Goal: Navigation & Orientation: Find specific page/section

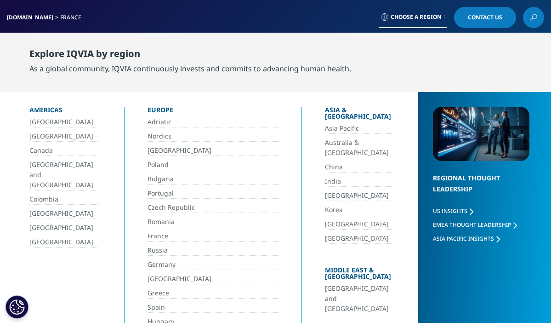
click at [157, 231] on link "France" at bounding box center [214, 236] width 132 height 11
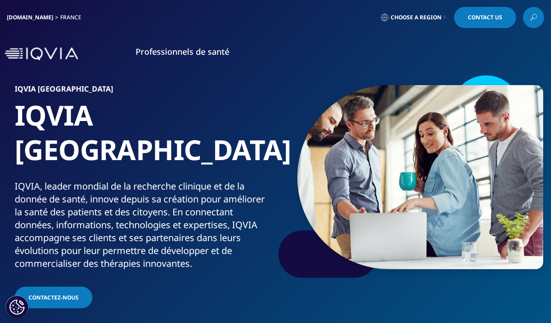
click at [418, 15] on span "Choose a Region" at bounding box center [416, 17] width 51 height 7
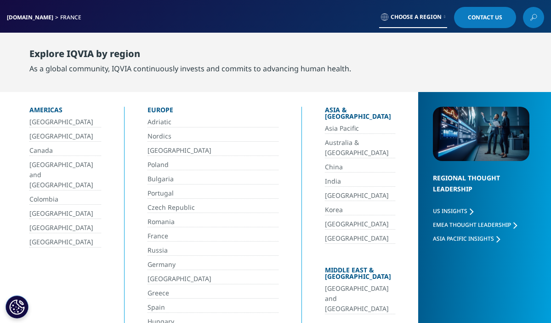
click at [153, 236] on link "France" at bounding box center [214, 236] width 132 height 11
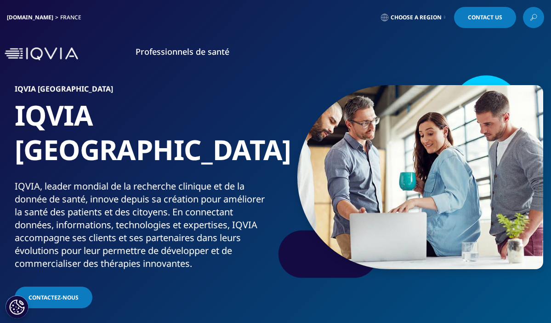
click at [158, 51] on link "Professionnels de santé" at bounding box center [183, 51] width 94 height 11
click at [17, 55] on img at bounding box center [42, 53] width 74 height 13
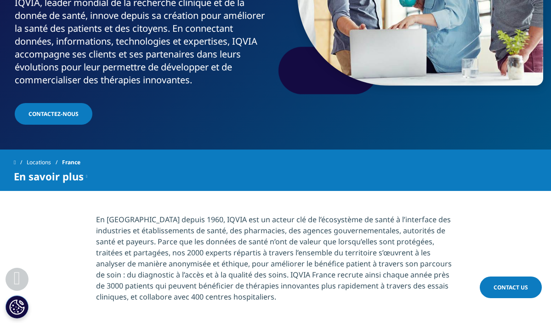
click at [64, 171] on span "En savoir plus" at bounding box center [49, 176] width 70 height 11
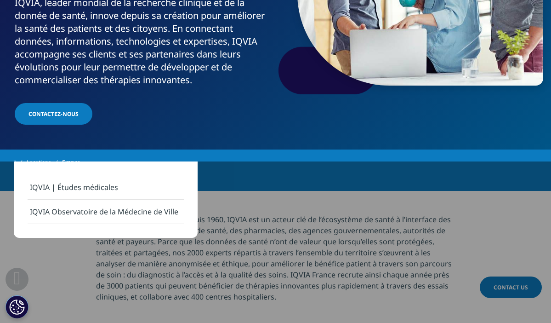
click at [64, 171] on span "En savoir plus" at bounding box center [49, 176] width 70 height 11
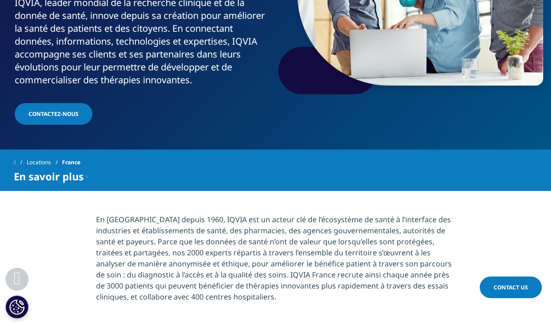
click at [16, 159] on span at bounding box center [15, 162] width 2 height 6
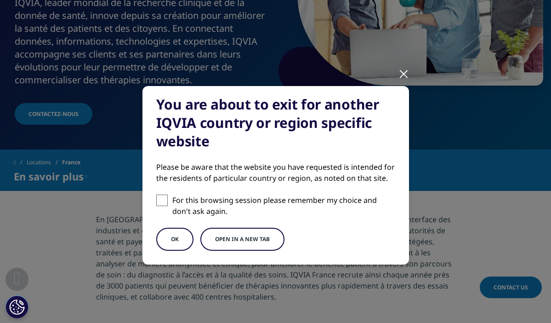
click at [410, 70] on div "You are about to exit for another IQVIA country or region specific website Plea…" at bounding box center [276, 183] width 543 height 366
click at [404, 71] on div at bounding box center [404, 73] width 11 height 25
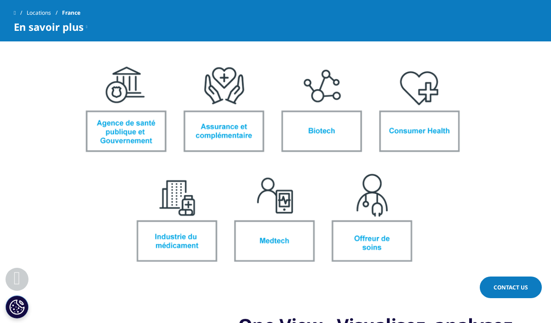
scroll to position [523, 0]
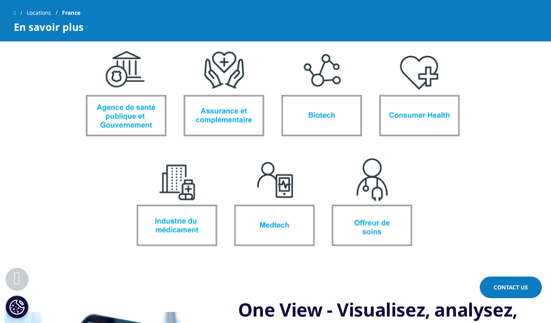
click at [365, 195] on img at bounding box center [275, 151] width 515 height 243
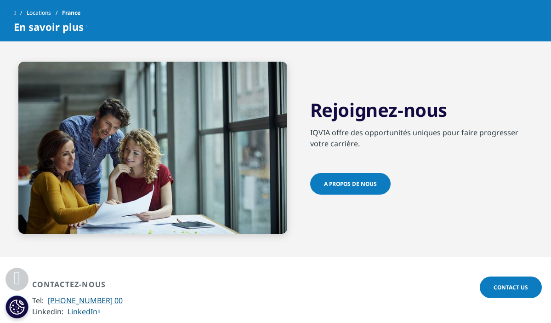
scroll to position [2091, 0]
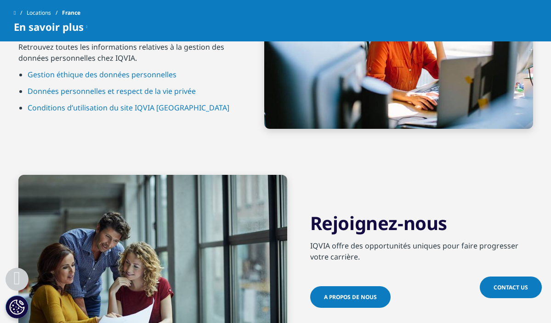
click at [350, 293] on span "A PROPOS DE NOUS" at bounding box center [350, 297] width 53 height 8
